Goal: Register for event/course

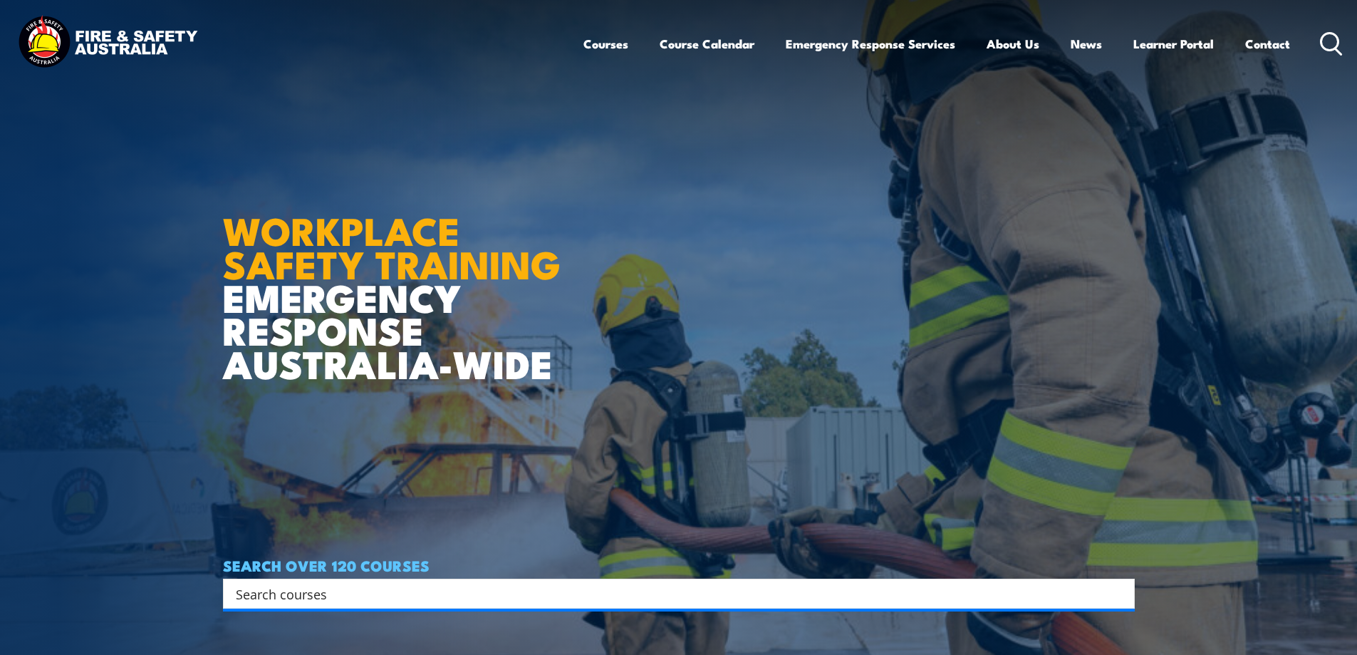
click at [338, 590] on input "Search input" at bounding box center [670, 593] width 868 height 21
type input "w"
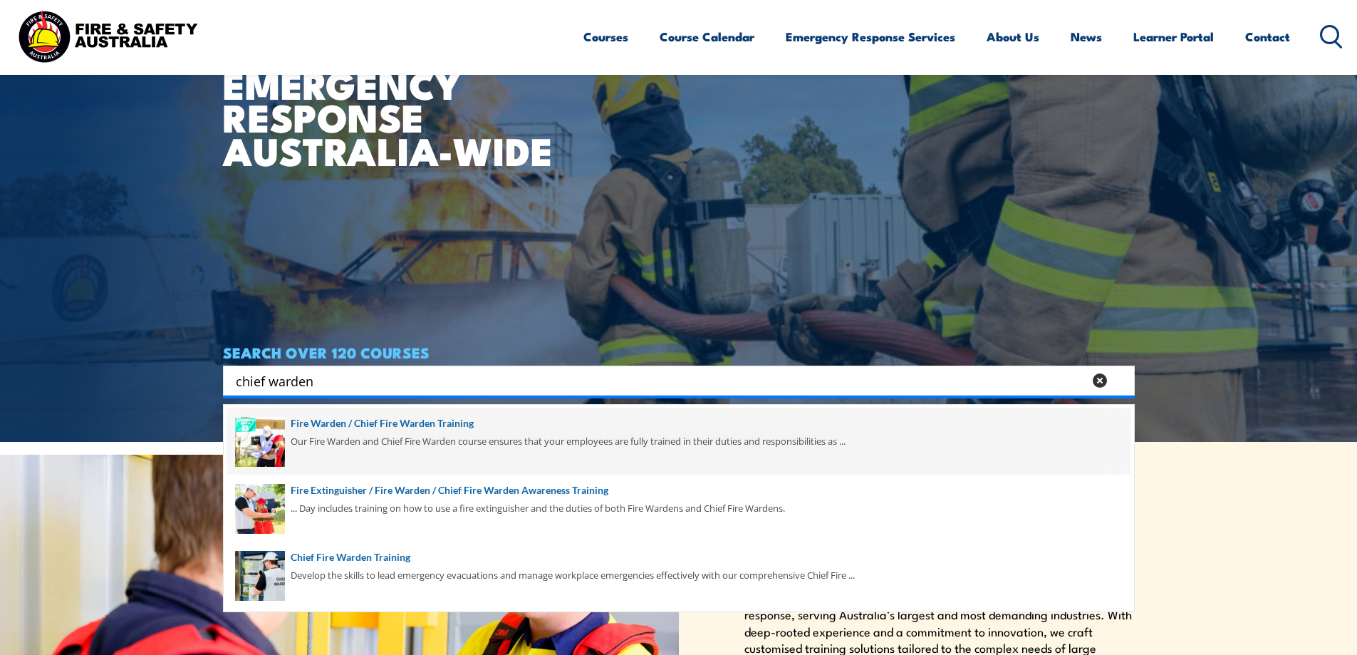
scroll to position [214, 0]
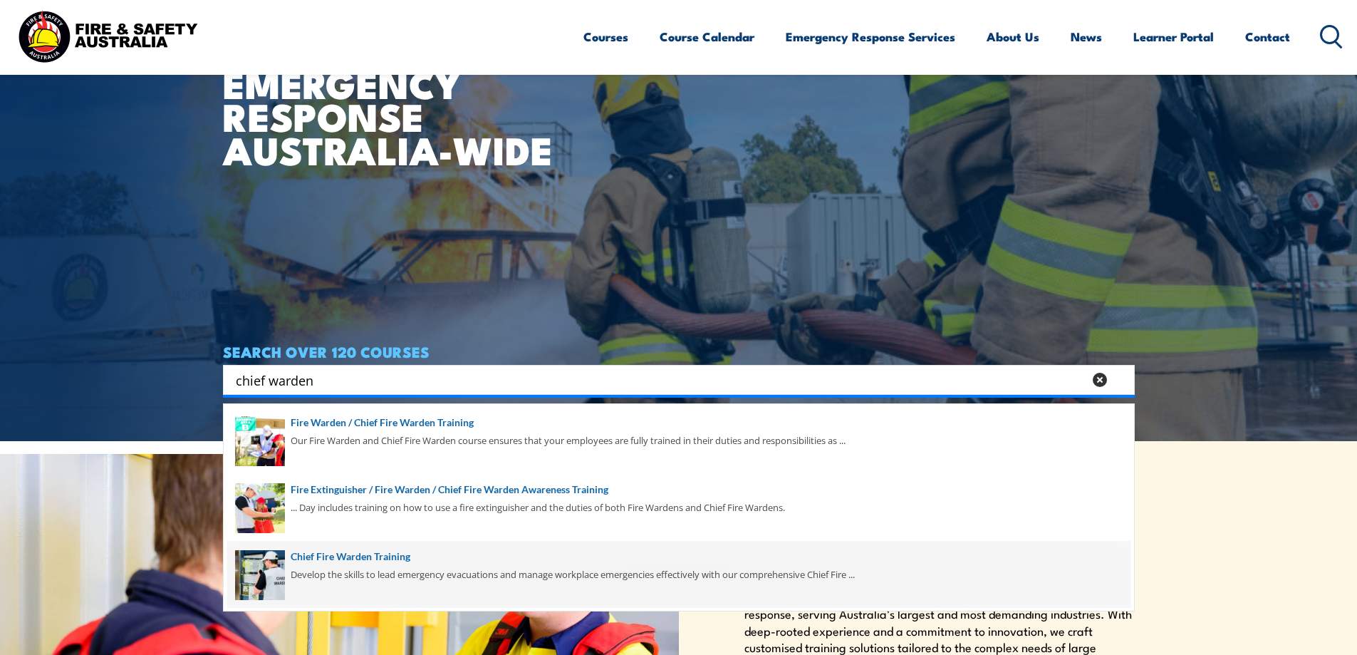
type input "chief warden"
click at [361, 560] on span at bounding box center [678, 574] width 903 height 67
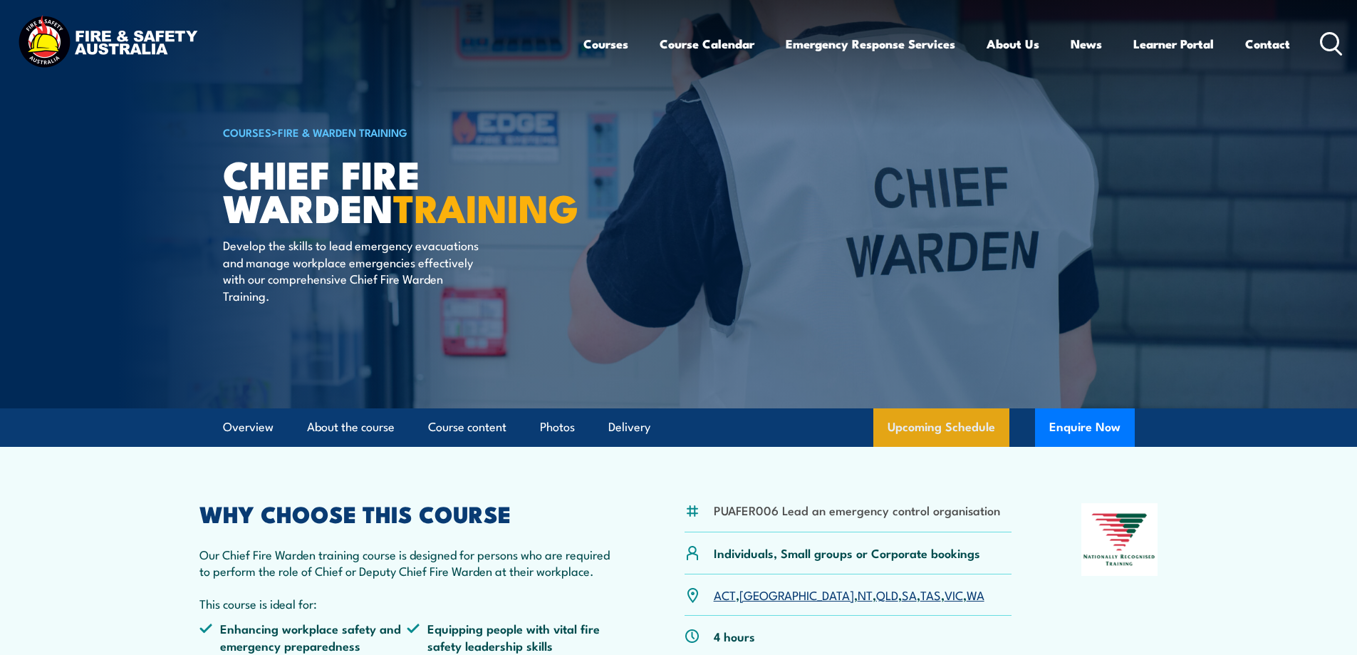
click at [953, 428] on link "Upcoming Schedule" at bounding box center [941, 427] width 136 height 38
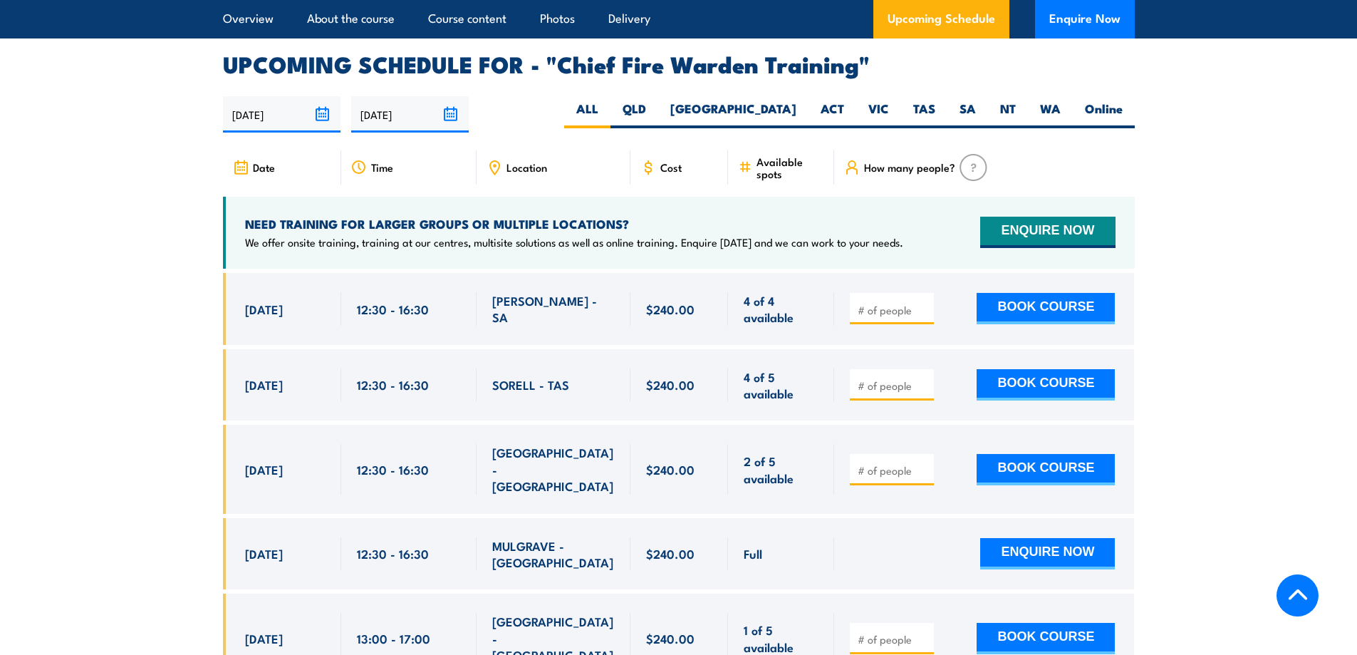
scroll to position [2541, 0]
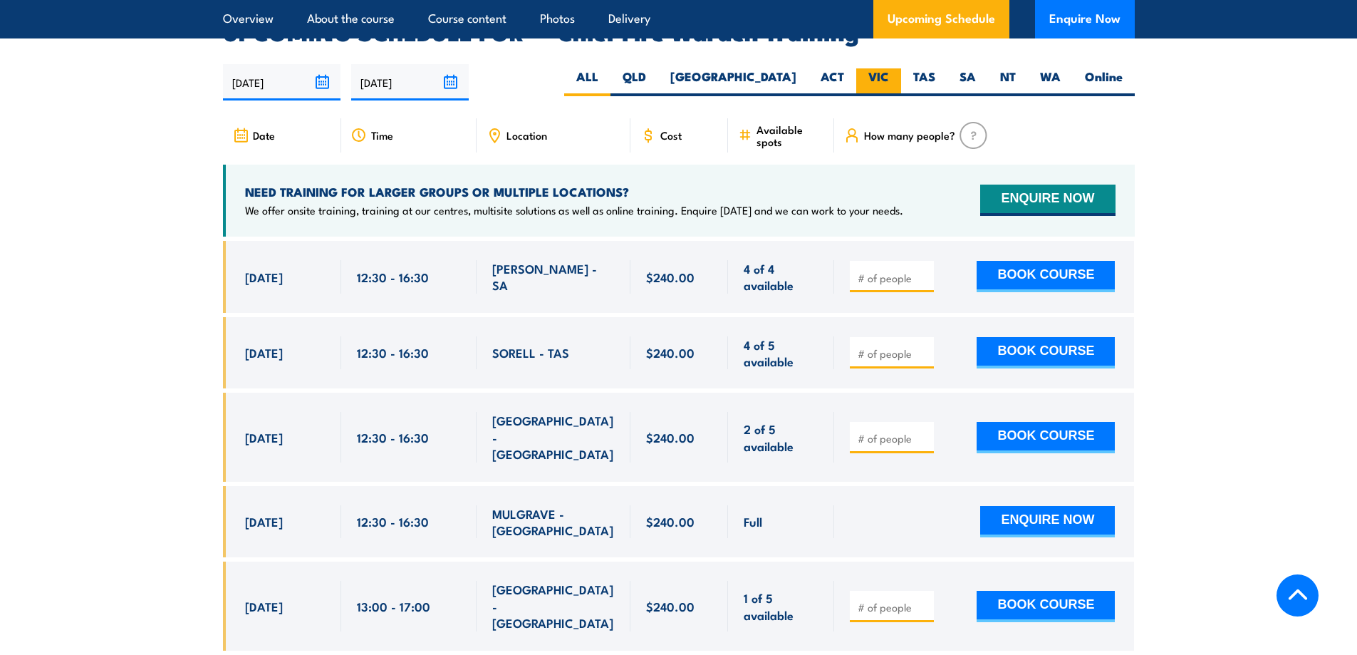
click at [893, 68] on label "VIC" at bounding box center [878, 82] width 45 height 28
click at [893, 68] on input "VIC" at bounding box center [893, 72] width 9 height 9
radio input "true"
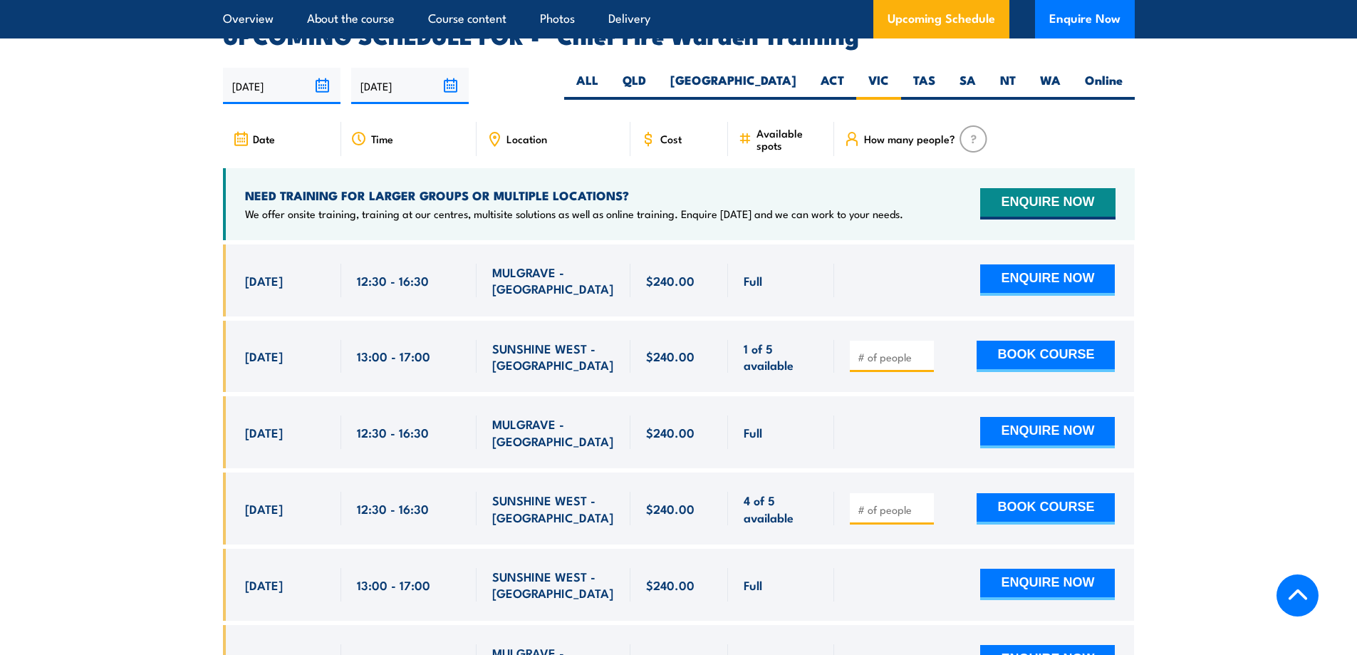
scroll to position [2541, 0]
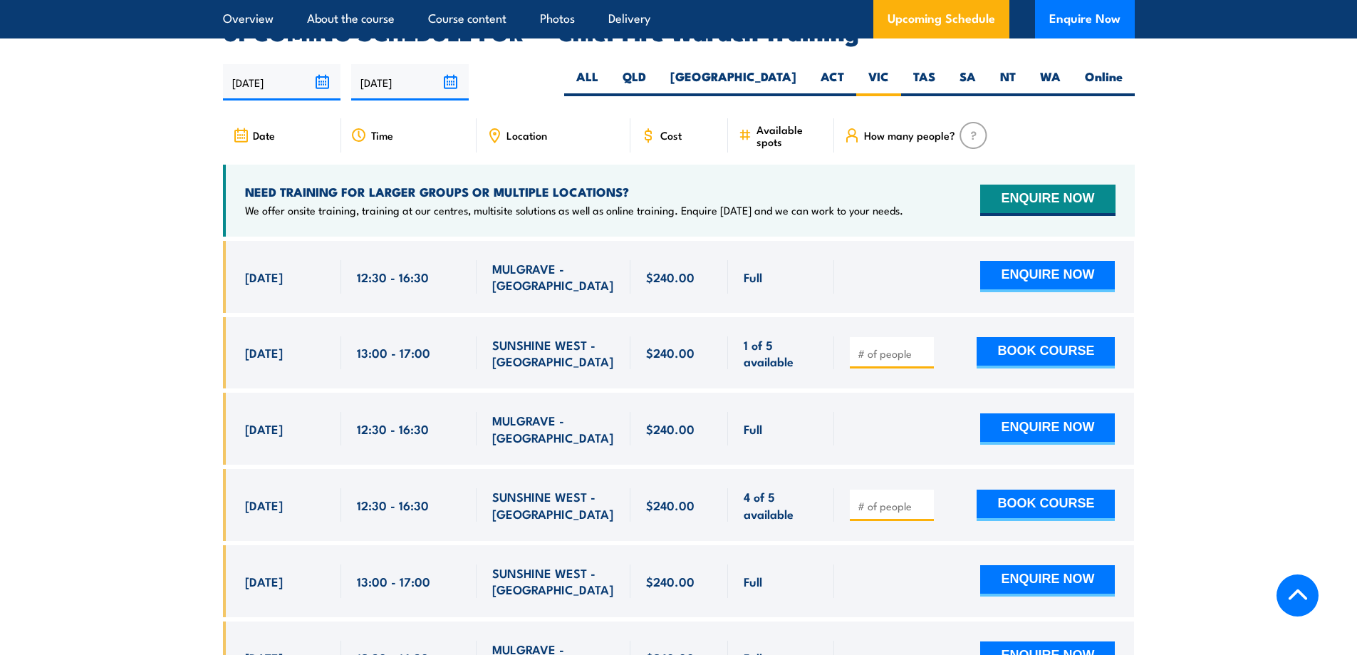
drag, startPoint x: 240, startPoint y: 336, endPoint x: 471, endPoint y: 348, distance: 231.1
click at [471, 348] on div "11 Sep, 2025, 13:00 - 13:00" at bounding box center [679, 353] width 912 height 72
click at [471, 348] on div "13:00 - 17:00" at bounding box center [408, 353] width 135 height 72
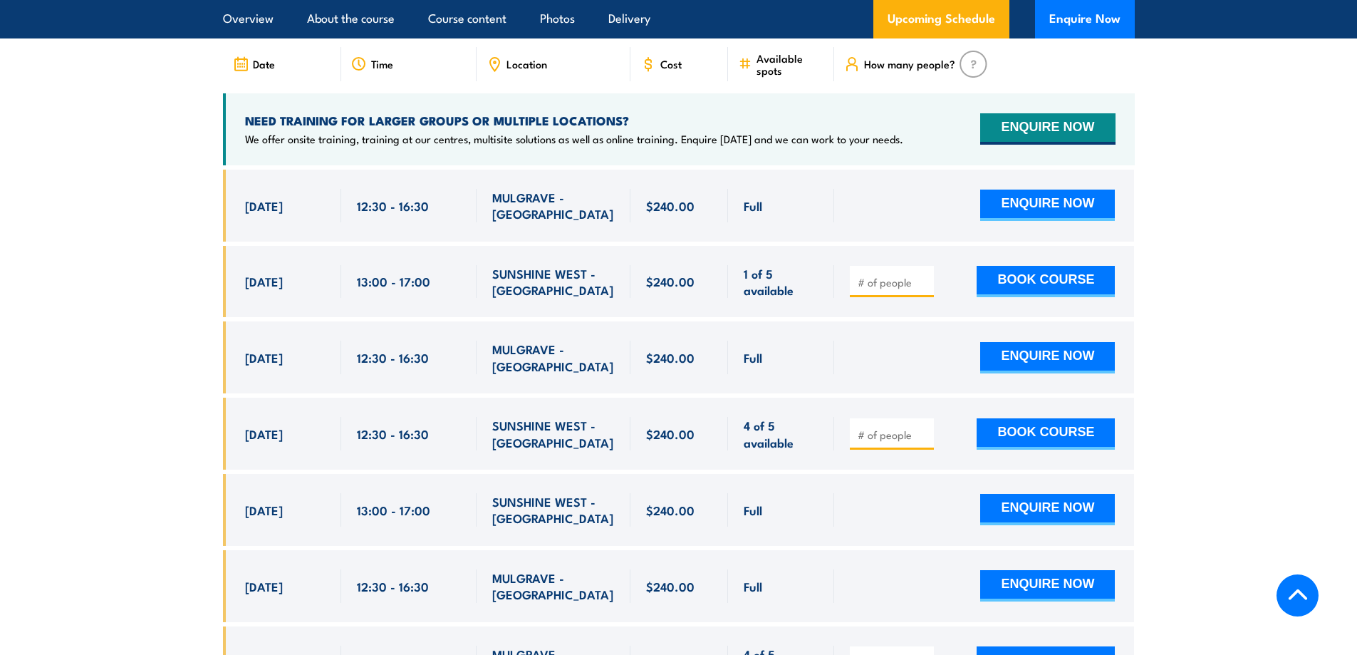
drag, startPoint x: 244, startPoint y: 410, endPoint x: 1165, endPoint y: 432, distance: 921.4
click at [1165, 432] on section "UPCOMING SCHEDULE FOR - "Chief Fire Warden Training" 28/08/2025 24/02/2026" at bounding box center [678, 487] width 1357 height 1074
click at [1208, 427] on section "UPCOMING SCHEDULE FOR - "Chief Fire Warden Training" 28/08/2025 24/02/2026" at bounding box center [678, 487] width 1357 height 1074
click at [902, 418] on div at bounding box center [892, 433] width 84 height 31
click at [903, 427] on input "number" at bounding box center [893, 434] width 71 height 14
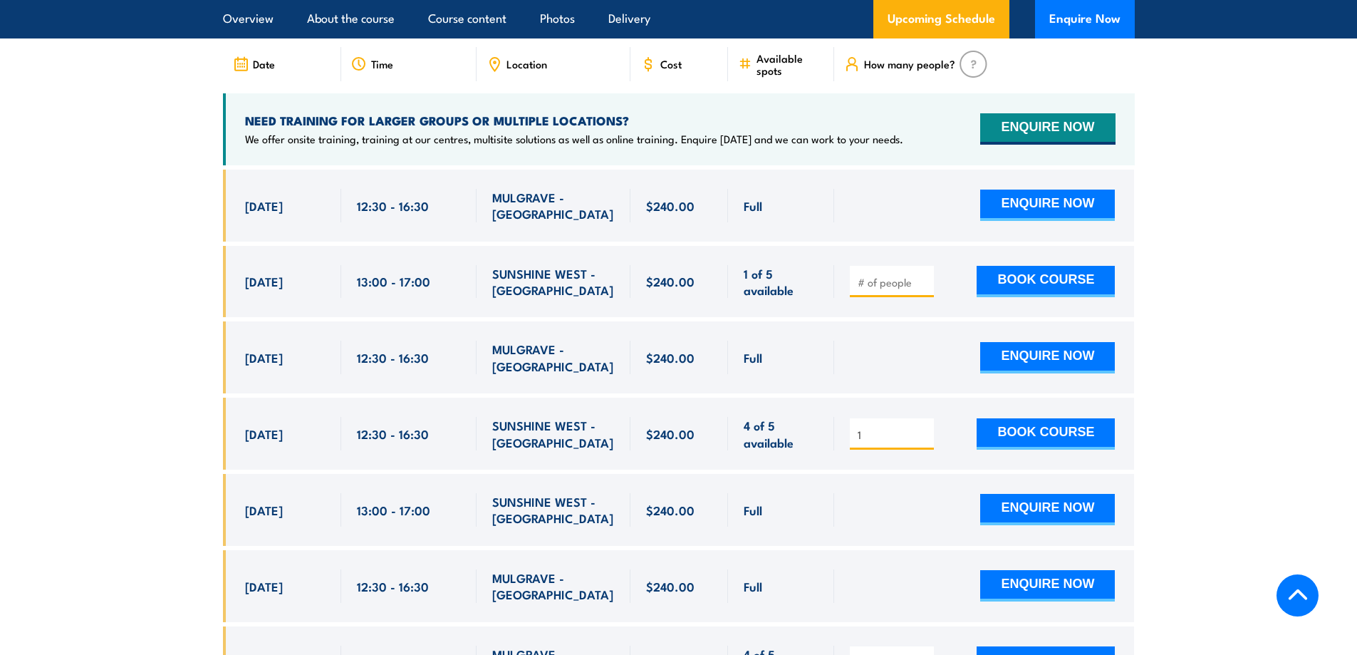
type input "1"
click at [927, 427] on input "1" at bounding box center [893, 434] width 71 height 14
click at [1233, 436] on section "UPCOMING SCHEDULE FOR - "Chief Fire Warden Training" 28/08/2025 24/02/2026" at bounding box center [678, 487] width 1357 height 1074
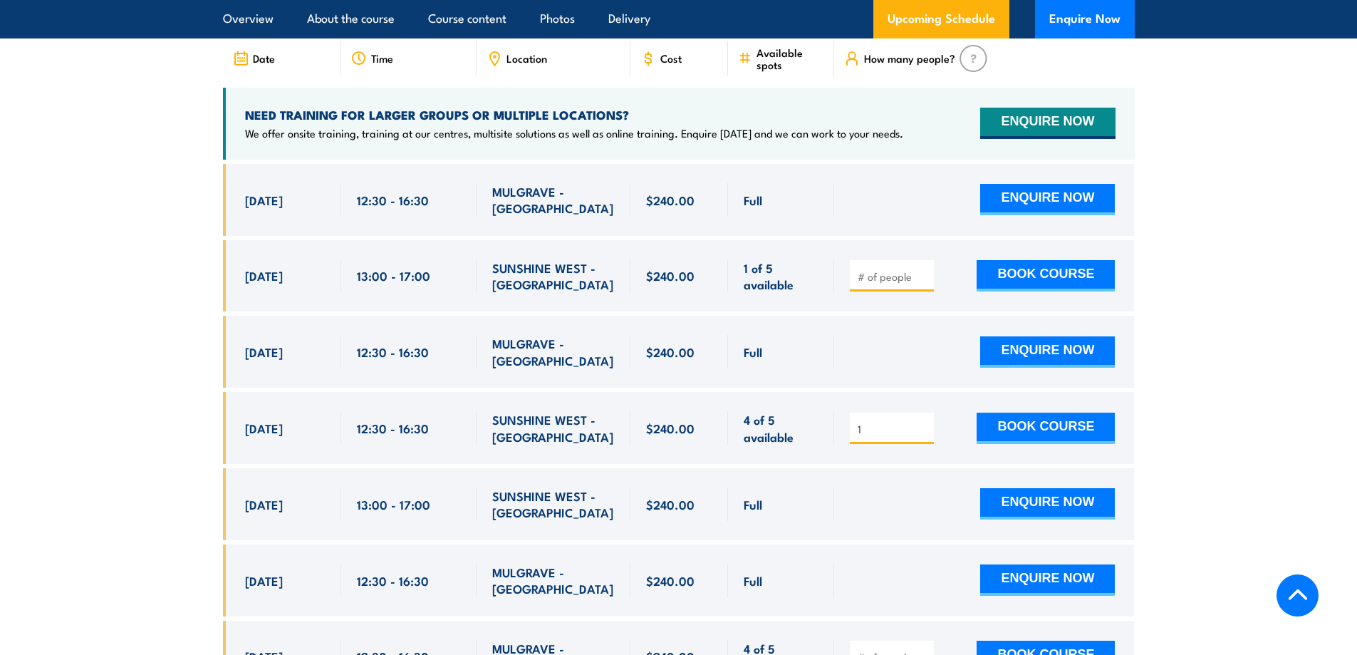
scroll to position [2636, 0]
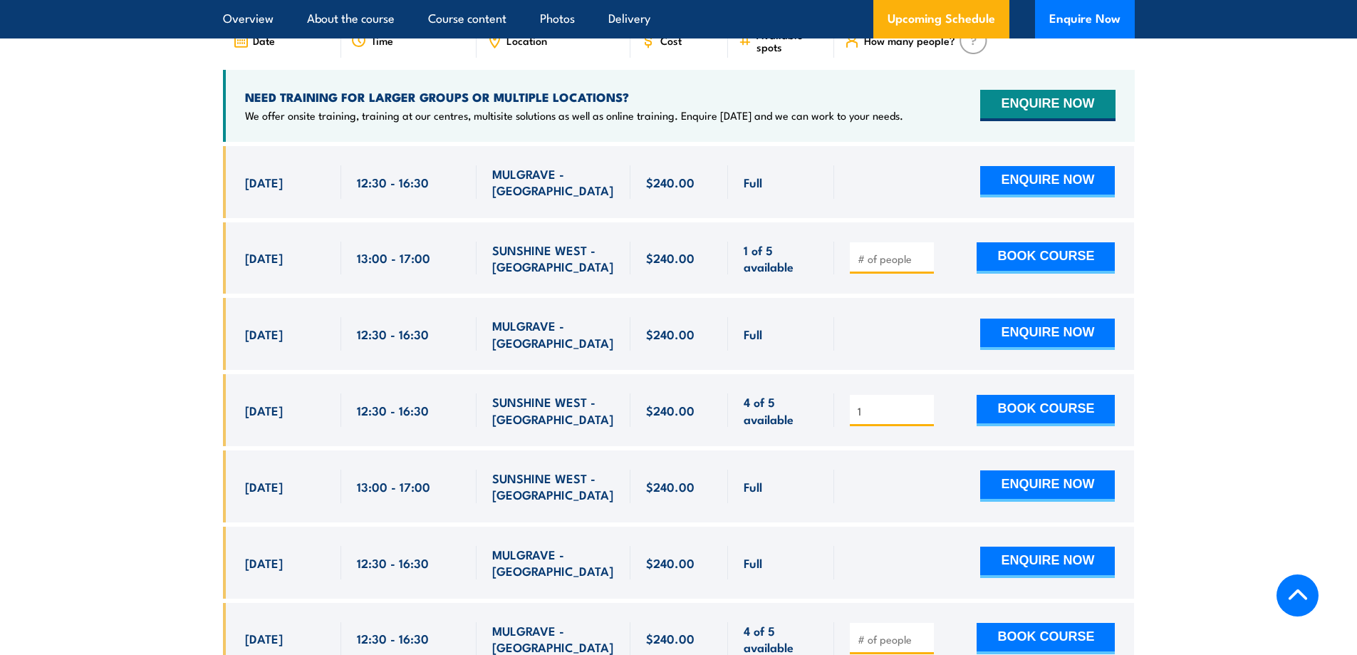
drag, startPoint x: 242, startPoint y: 169, endPoint x: 509, endPoint y: 154, distance: 268.3
click at [538, 153] on div "5 Sep, 2025, 12:30 - 12:30" at bounding box center [679, 182] width 912 height 72
click at [497, 165] on span "MULGRAVE - VIC" at bounding box center [553, 181] width 123 height 33
